Goal: Information Seeking & Learning: Learn about a topic

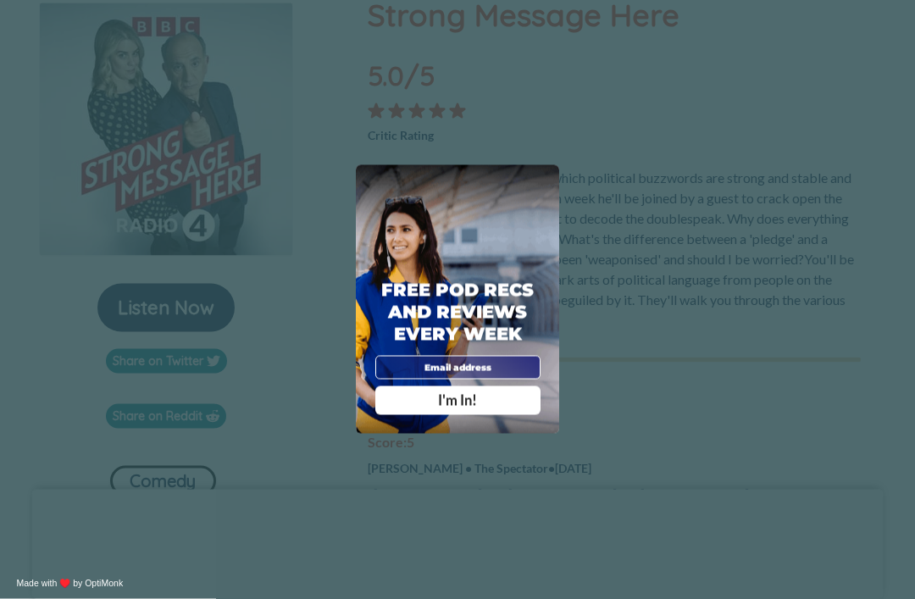
scroll to position [247, 0]
click at [814, 84] on div "X Free Pod Recs and Reviews every week I'm In! X Thanks Poddy People! See you T…" at bounding box center [457, 299] width 915 height 599
click at [833, 94] on div "X Free Pod Recs and Reviews every week I'm In! X Thanks Poddy People! See you T…" at bounding box center [457, 299] width 915 height 599
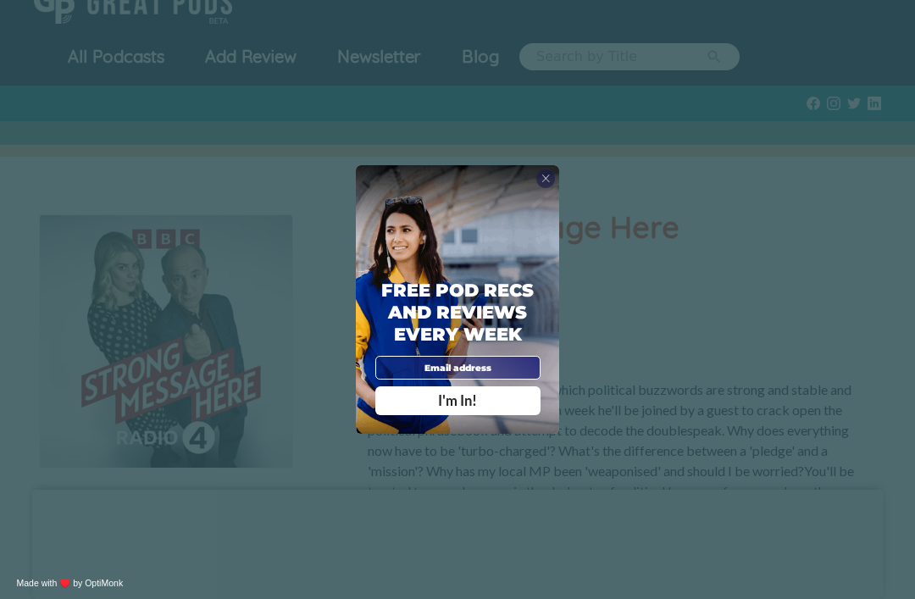
scroll to position [0, 0]
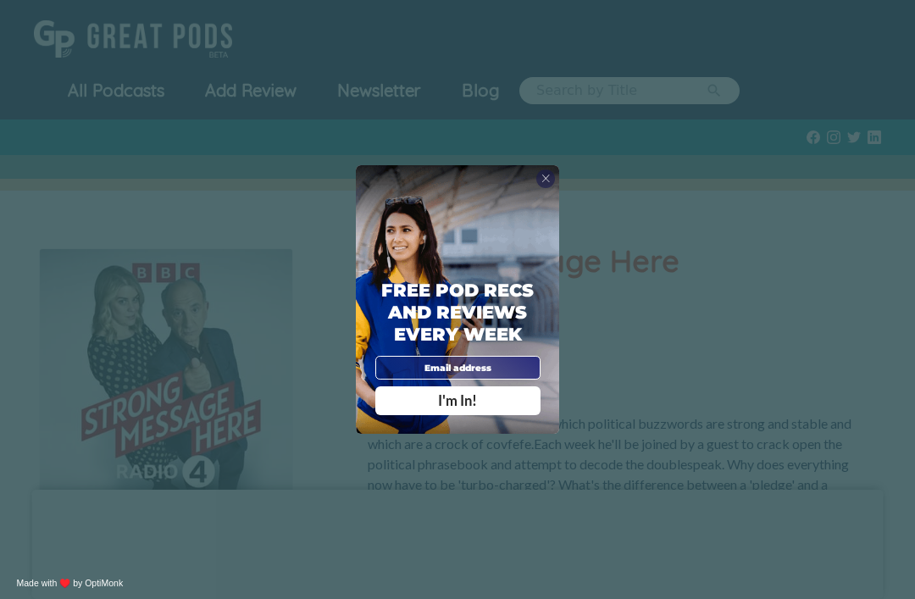
click at [887, 6] on div "X Free Pod Recs and Reviews every week I'm In! X Thanks Poddy People! See you T…" at bounding box center [457, 299] width 915 height 599
click at [906, 4] on div "X Free Pod Recs and Reviews every week I'm In! X Thanks Poddy People! See you T…" at bounding box center [457, 299] width 915 height 599
click at [539, 189] on div "X" at bounding box center [545, 178] width 19 height 19
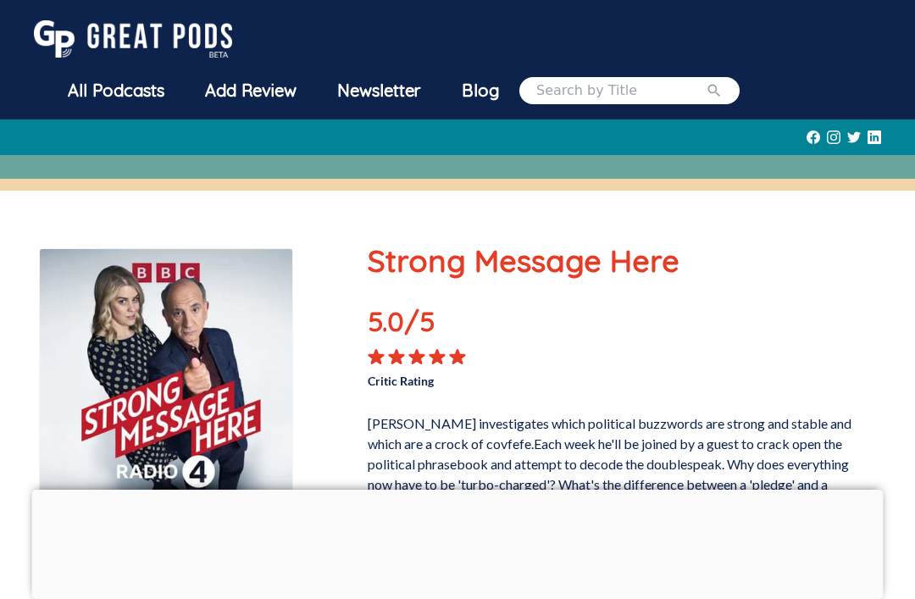
click at [141, 86] on div "All Podcasts" at bounding box center [115, 91] width 137 height 44
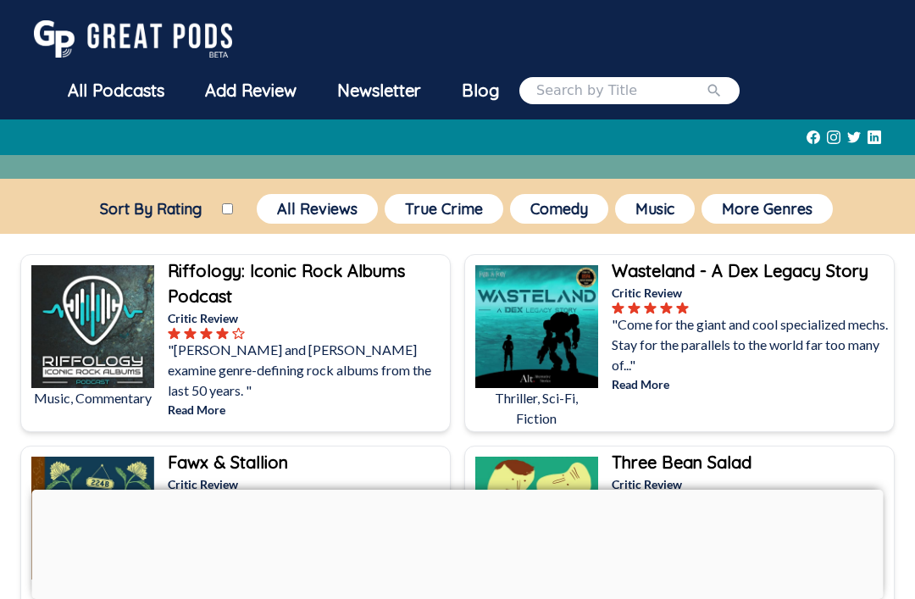
click at [132, 94] on div "All Podcasts" at bounding box center [115, 91] width 137 height 44
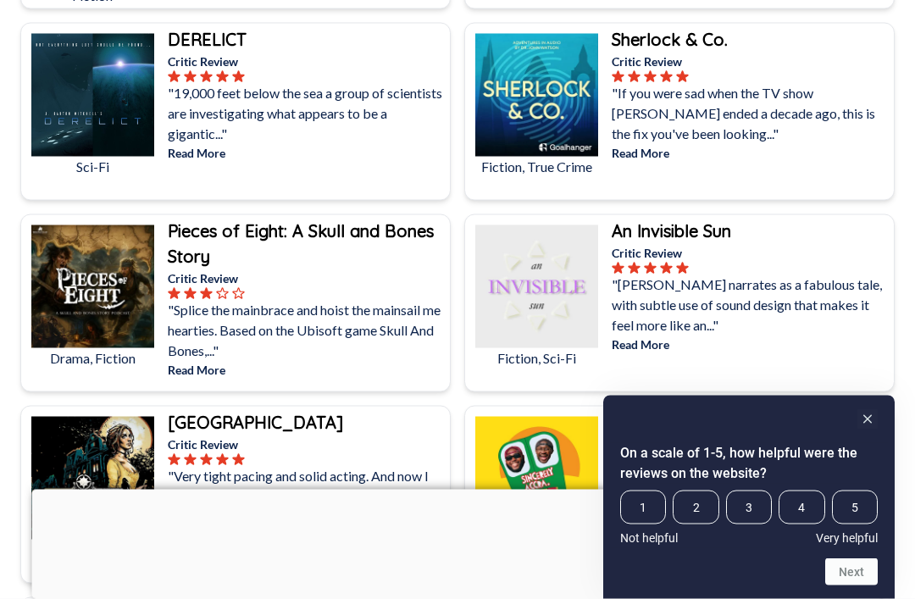
scroll to position [617, 0]
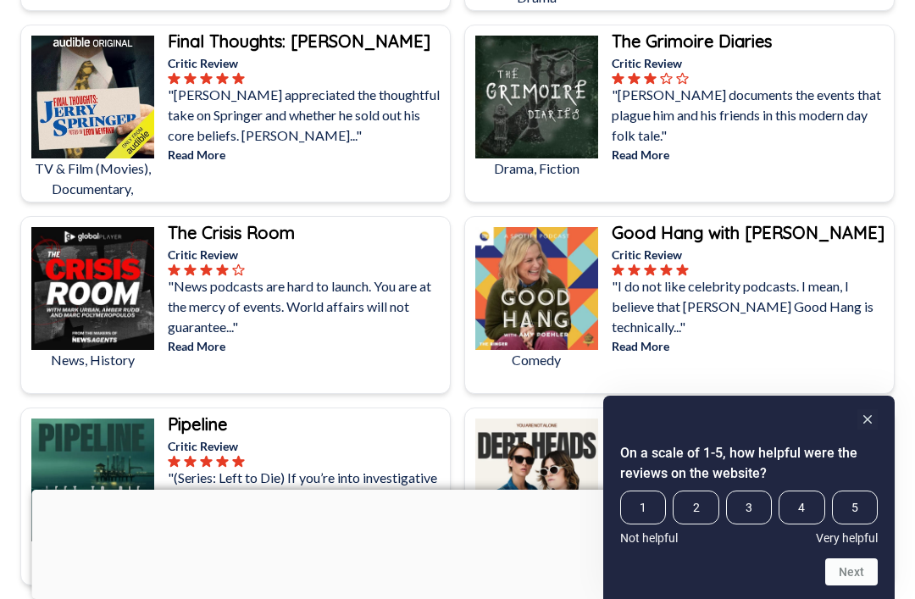
scroll to position [1376, 0]
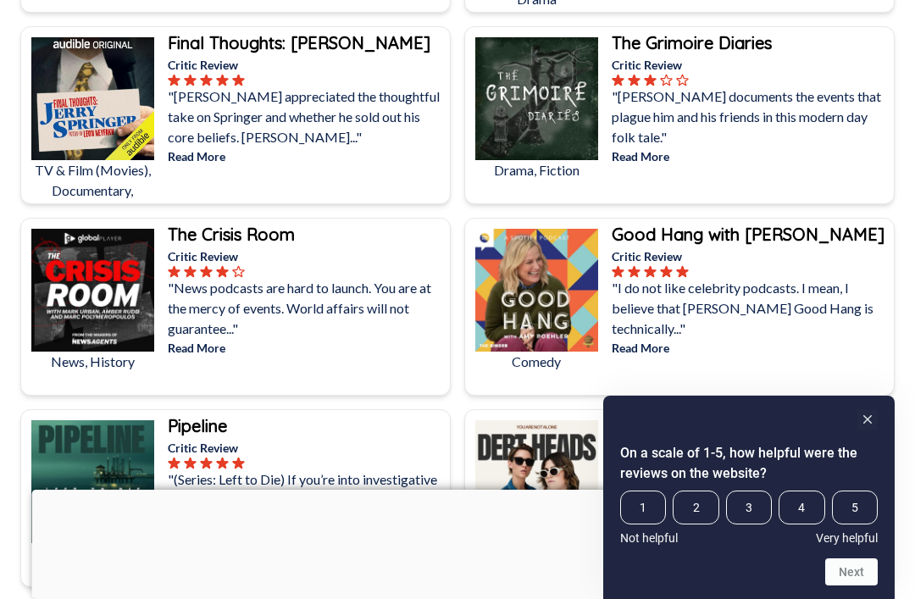
click at [196, 341] on p "Read More" at bounding box center [307, 348] width 279 height 18
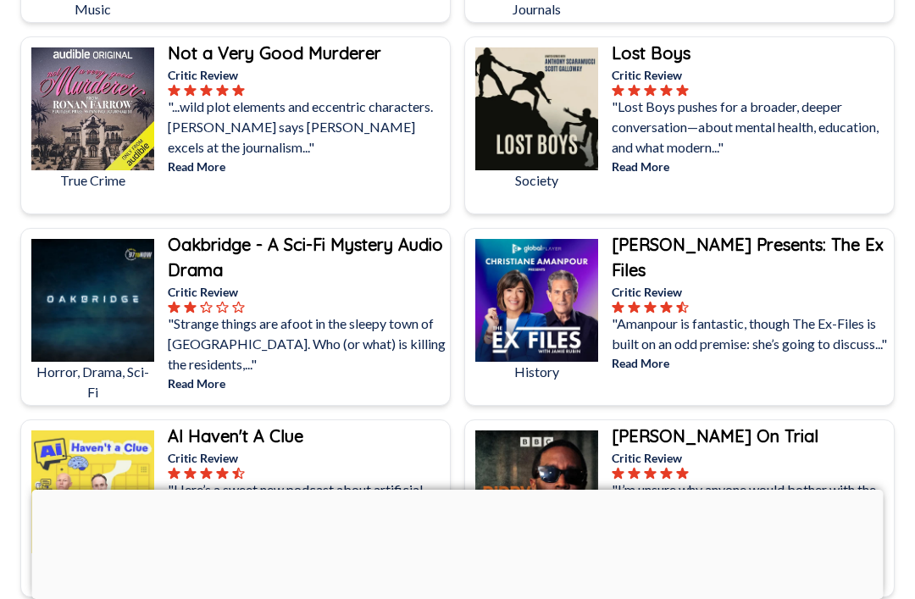
scroll to position [3472, 0]
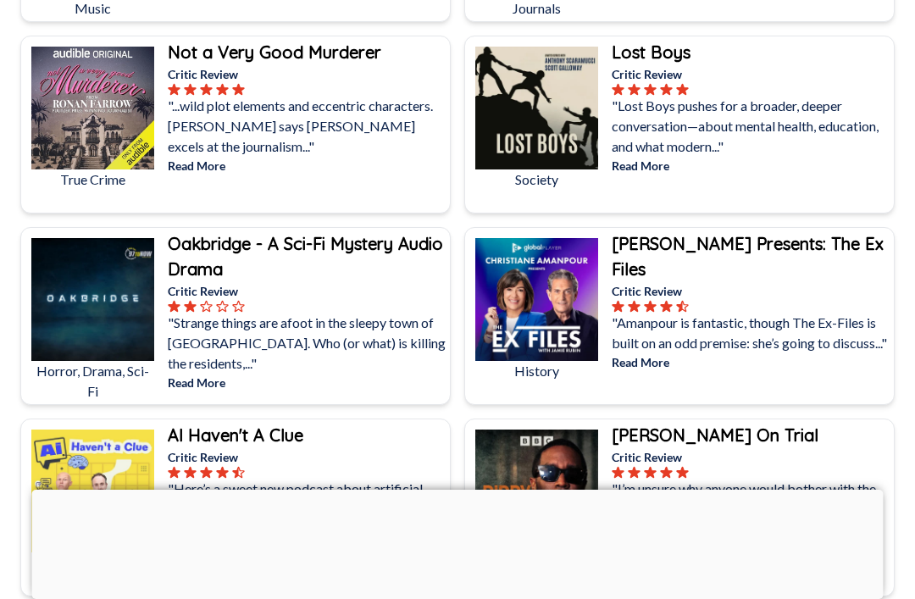
click at [850, 311] on div at bounding box center [750, 306] width 279 height 13
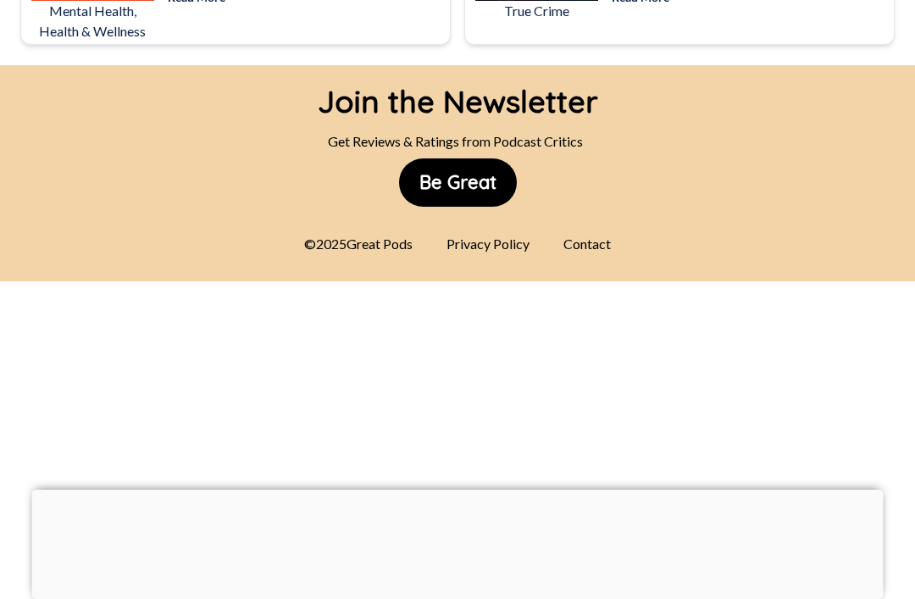
scroll to position [9777, 0]
